Goal: Book appointment/travel/reservation

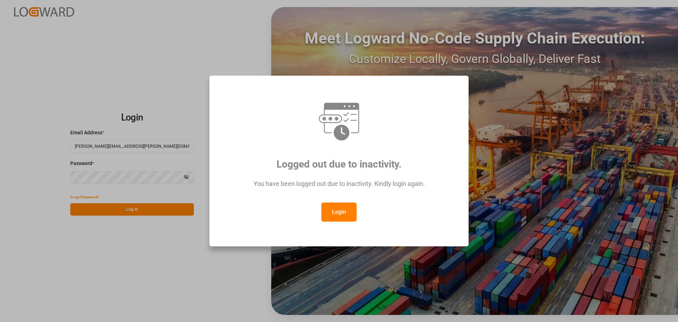
click at [338, 208] on button "Login" at bounding box center [339, 211] width 35 height 19
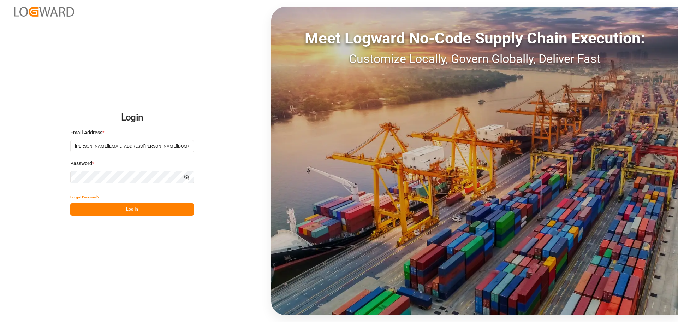
click at [177, 204] on button "Log In" at bounding box center [132, 209] width 124 height 12
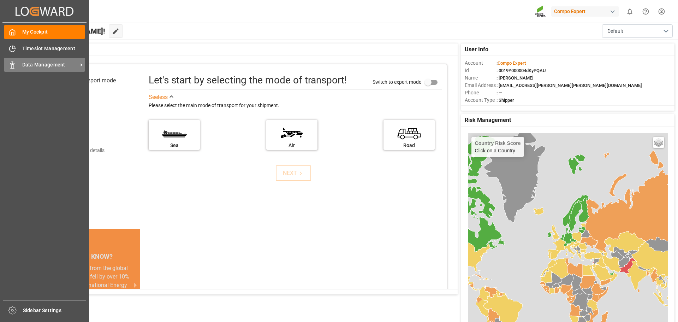
click at [29, 66] on span "Data Management" at bounding box center [50, 64] width 56 height 7
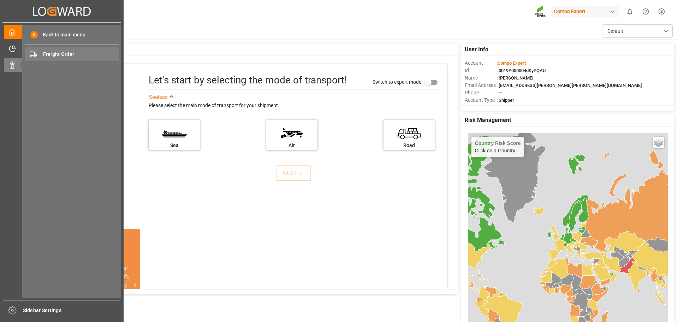
click at [59, 57] on span "Freight Order" at bounding box center [81, 54] width 76 height 7
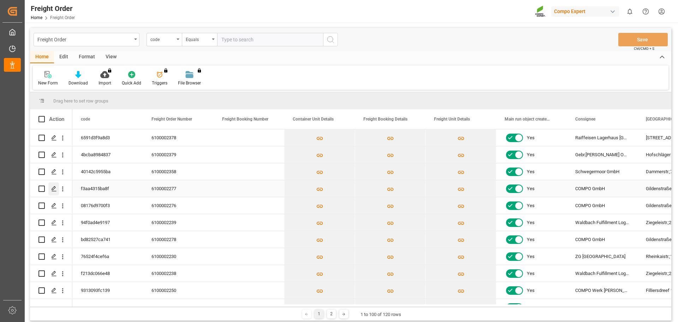
click at [53, 187] on icon "Press SPACE to select this row." at bounding box center [54, 189] width 6 height 6
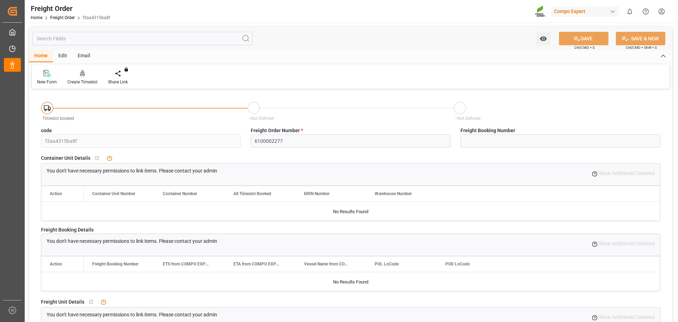
click at [78, 78] on div "Create Timeslot" at bounding box center [82, 78] width 41 height 16
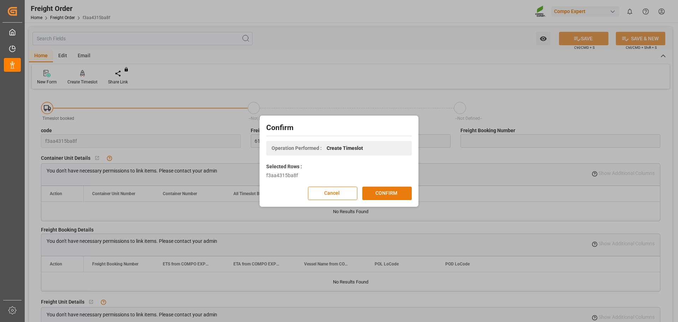
click at [385, 191] on button "CONFIRM" at bounding box center [387, 193] width 49 height 13
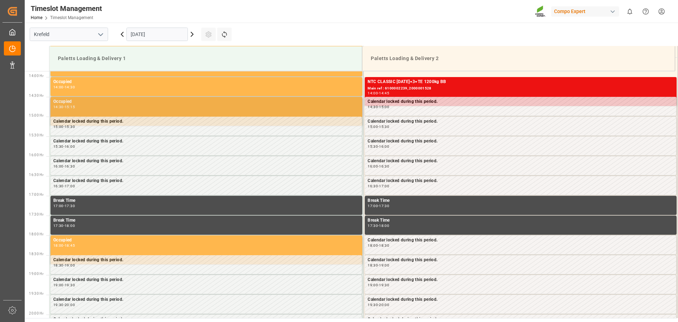
scroll to position [549, 0]
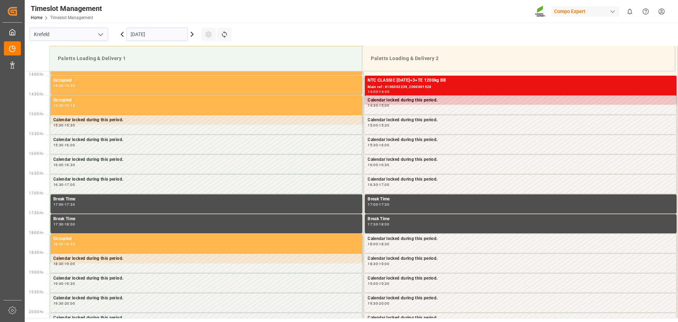
click at [192, 33] on icon at bounding box center [192, 34] width 2 height 4
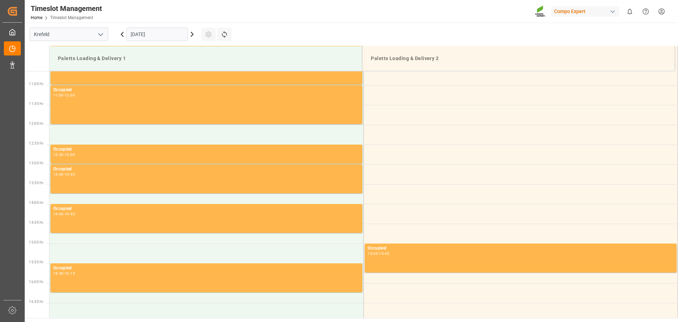
scroll to position [408, 0]
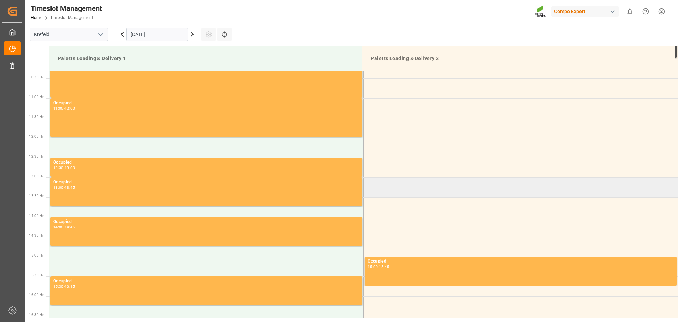
click at [426, 193] on td at bounding box center [521, 187] width 314 height 20
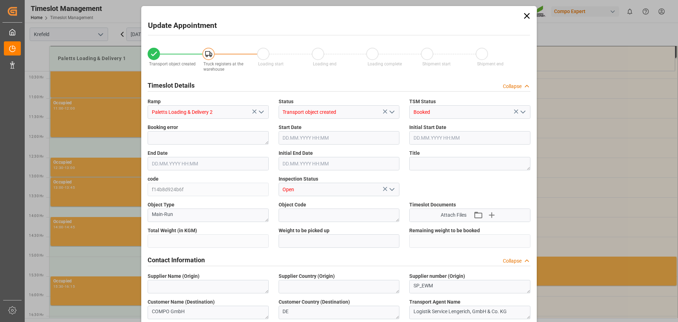
type input "49000"
type input "0"
type input "[DATE] 13:00"
type input "[DATE] 13:30"
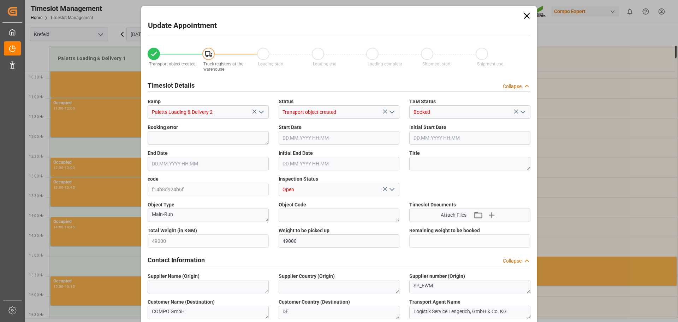
type input "[DATE] 07:41"
type input "[DATE] 13:20"
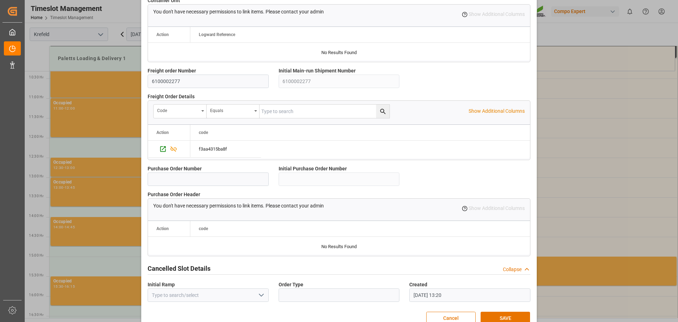
scroll to position [608, 0]
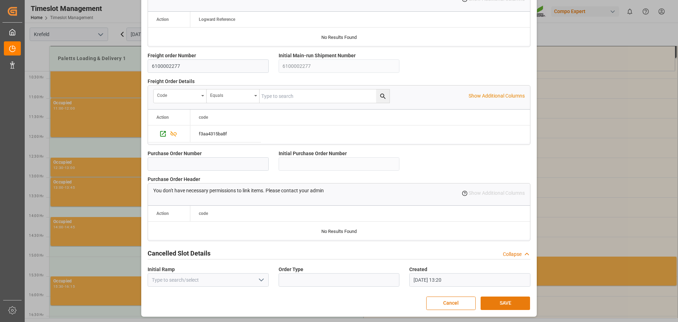
click at [505, 298] on button "SAVE" at bounding box center [505, 302] width 49 height 13
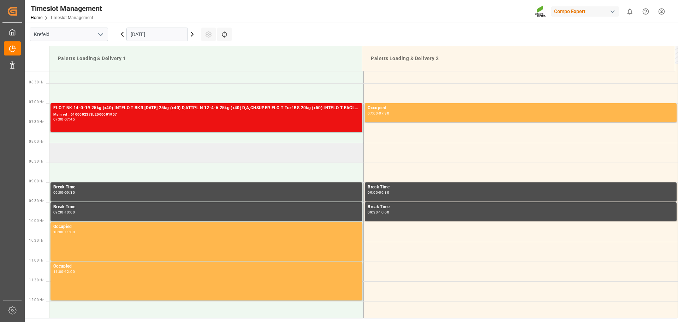
scroll to position [294, 0]
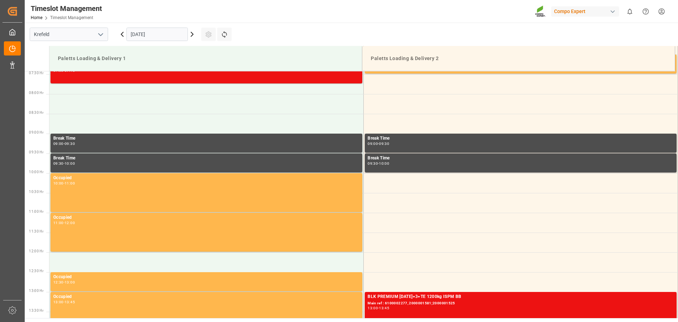
click at [120, 36] on icon at bounding box center [122, 34] width 8 height 8
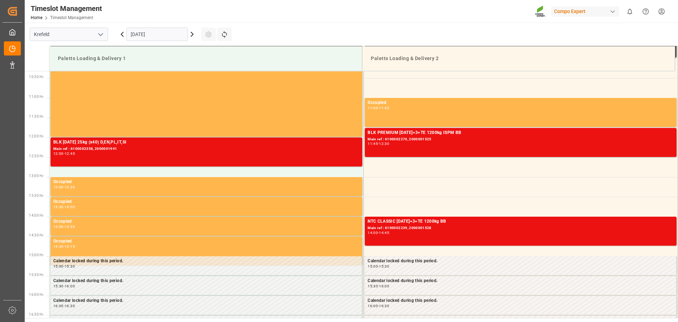
scroll to position [408, 0]
